Goal: Check status: Check status

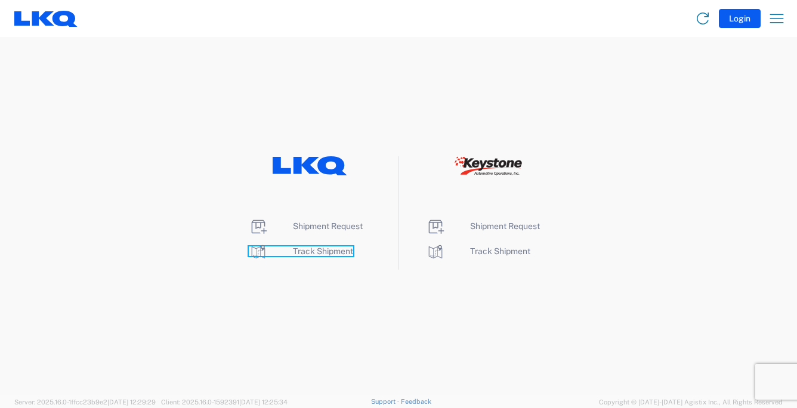
click at [335, 250] on span "Track Shipment" at bounding box center [323, 252] width 60 height 10
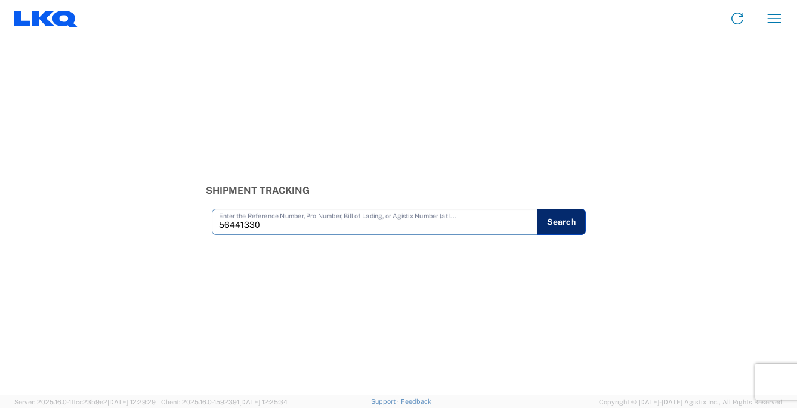
click at [573, 227] on button "Search" at bounding box center [561, 222] width 49 height 26
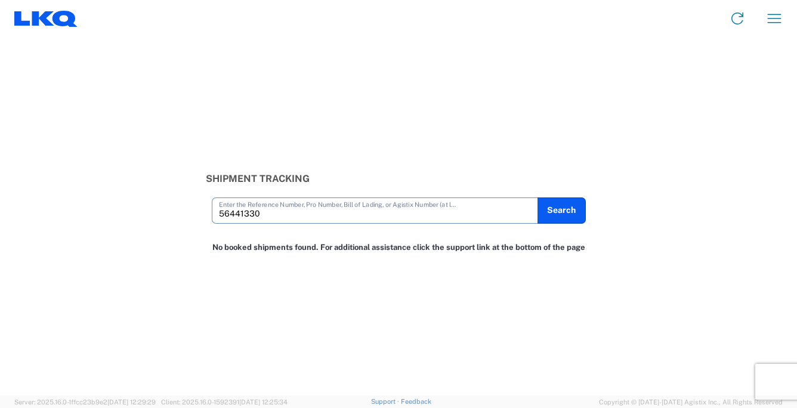
click at [275, 217] on input "56441330" at bounding box center [375, 209] width 312 height 21
type input "5"
type input "56441330"
click at [556, 211] on button "Search" at bounding box center [561, 211] width 49 height 26
